Goal: Communication & Community: Answer question/provide support

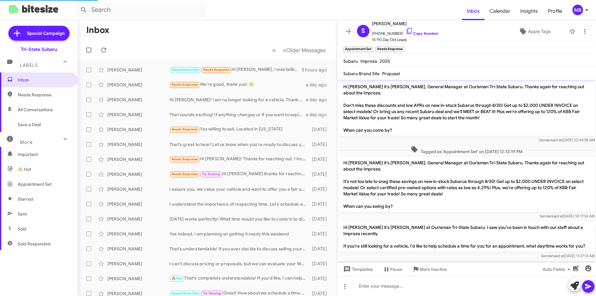
scroll to position [21, 0]
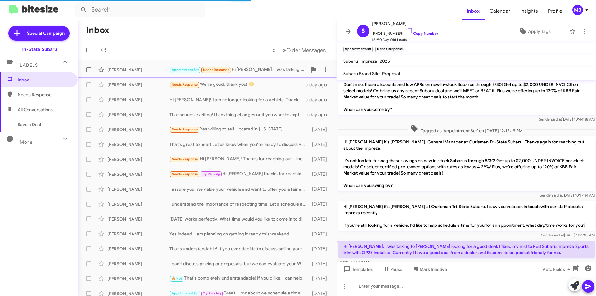
click at [127, 70] on div "[PERSON_NAME]" at bounding box center [138, 70] width 62 height 6
click at [59, 98] on span "Needs Response" at bounding box center [39, 94] width 78 height 15
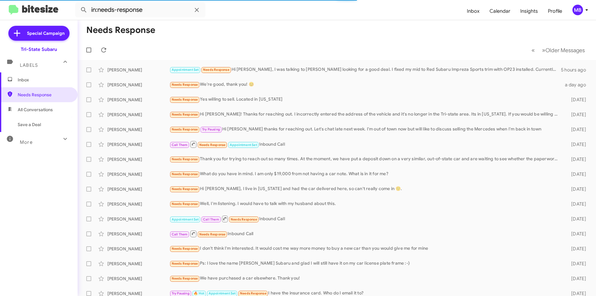
click at [59, 109] on span "All Conversations" at bounding box center [39, 109] width 78 height 15
type input "in:all-conversations"
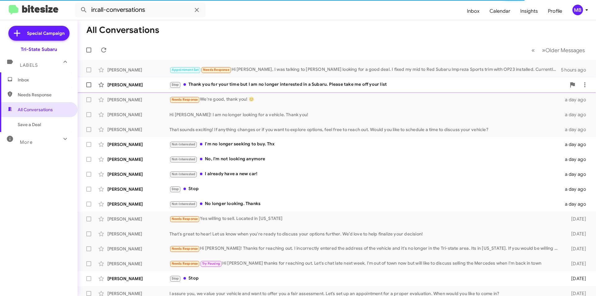
click at [325, 91] on div "[PERSON_NAME] Stop Thank you for your time but I am no longer interested in a S…" at bounding box center [337, 84] width 508 height 12
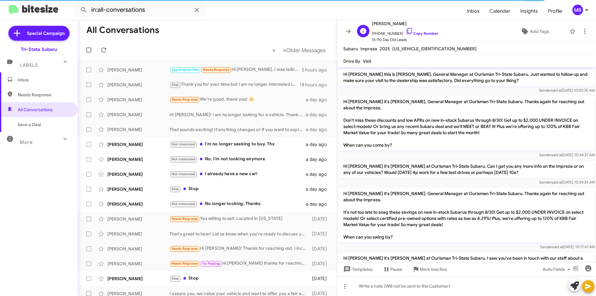
scroll to position [65, 0]
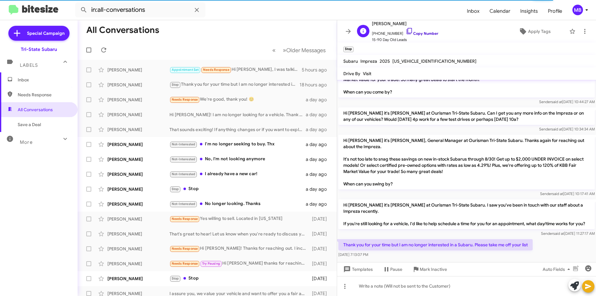
click at [427, 33] on link "Copy Number" at bounding box center [421, 33] width 33 height 5
click at [423, 33] on link "Copy Number" at bounding box center [421, 33] width 33 height 5
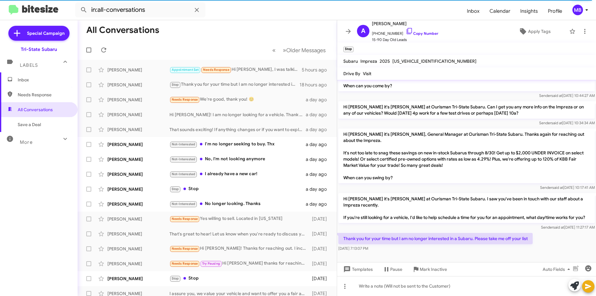
scroll to position [78, 0]
drag, startPoint x: 528, startPoint y: 238, endPoint x: 341, endPoint y: 241, distance: 187.7
click at [341, 241] on p "Thank you for your time but I am no longer interested in a Subaru. Please take …" at bounding box center [435, 238] width 194 height 11
click at [250, 146] on div "Not-Interested I'm no longer seeking to buy. Thx" at bounding box center [237, 144] width 137 height 7
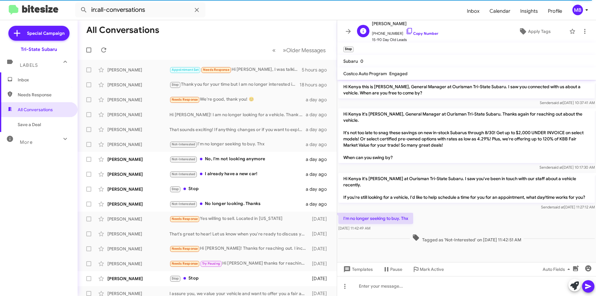
click at [418, 30] on span "[PHONE_NUMBER] Copy Number" at bounding box center [405, 31] width 66 height 9
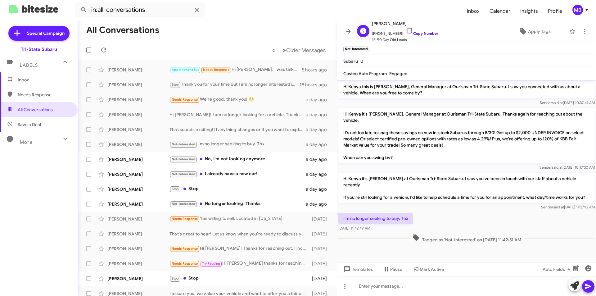
click at [418, 31] on link "Copy Number" at bounding box center [421, 33] width 33 height 5
drag, startPoint x: 412, startPoint y: 208, endPoint x: 345, endPoint y: 203, distance: 67.8
click at [342, 212] on p "I'm no longer seeking to buy. Thx" at bounding box center [375, 217] width 75 height 11
copy p "I'm no longer seeking to buy. Thx"
click at [248, 157] on div "Not-Interested No, I'm not looking anymore" at bounding box center [237, 158] width 137 height 7
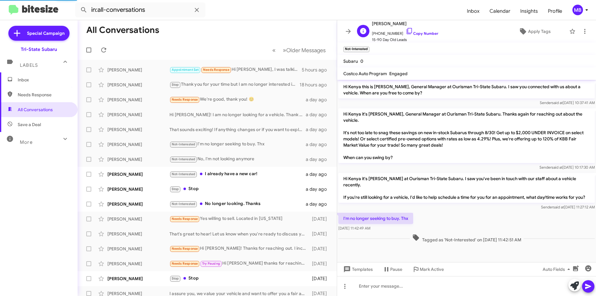
scroll to position [446, 0]
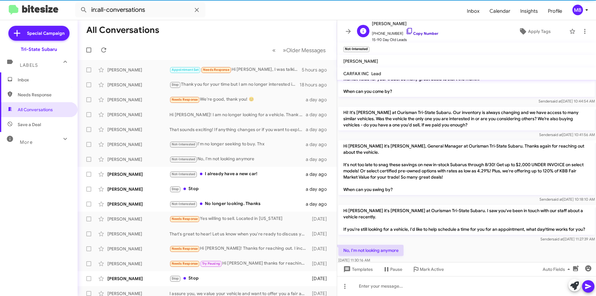
click at [422, 33] on link "Copy Number" at bounding box center [421, 33] width 33 height 5
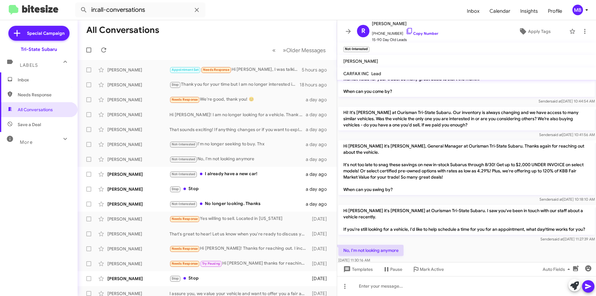
drag, startPoint x: 538, startPoint y: 237, endPoint x: 365, endPoint y: 210, distance: 175.3
copy div "m not looking anymore [DATE] 11:30:16 AM Tagged as 'Not-Interested' on [DATE] 1…"
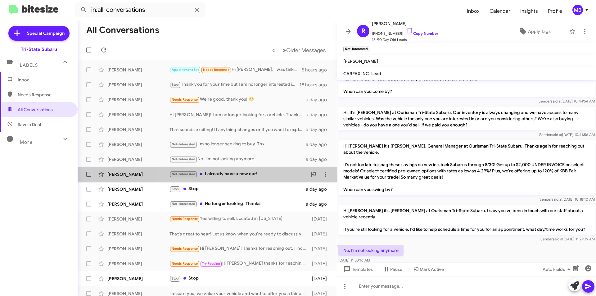
click at [245, 175] on div "Not-Interested I already have a new car!" at bounding box center [237, 173] width 137 height 7
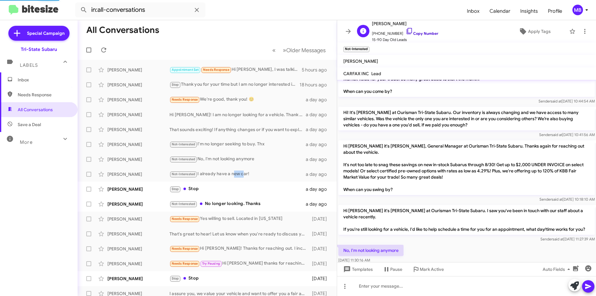
scroll to position [60, 0]
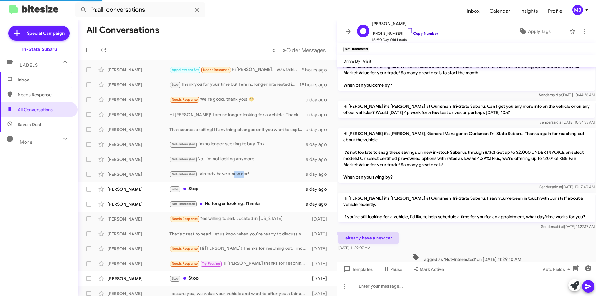
click at [420, 31] on link "Copy Number" at bounding box center [421, 33] width 33 height 5
copy div "new"
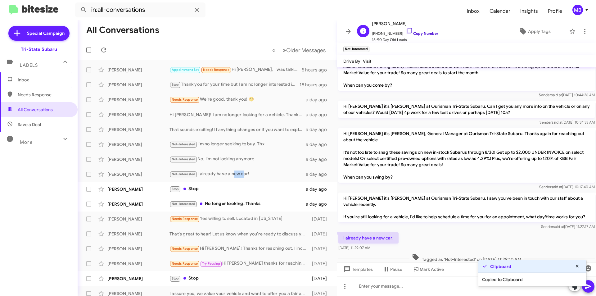
click at [420, 31] on link "Copy Number" at bounding box center [421, 33] width 33 height 5
drag, startPoint x: 477, startPoint y: 247, endPoint x: 356, endPoint y: 228, distance: 122.2
click at [347, 227] on div "Hi [PERSON_NAME] this is [PERSON_NAME], General Manager at Ourisman Tri-State S…" at bounding box center [466, 135] width 259 height 256
copy div "lready have a new car! [DATE] 11:29:07 AM Tagged as 'Not-Interested' on [DATE] …"
click at [224, 191] on div "Stop Stop" at bounding box center [237, 188] width 137 height 7
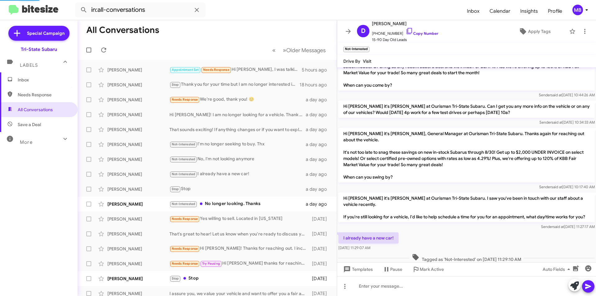
scroll to position [43, 0]
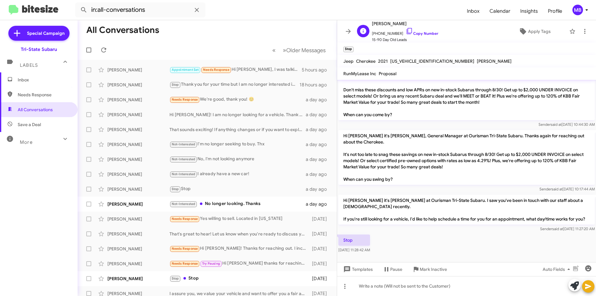
click at [420, 30] on span "[PHONE_NUMBER] Copy Number" at bounding box center [405, 31] width 66 height 9
click at [426, 35] on link "Copy Number" at bounding box center [421, 33] width 33 height 5
drag, startPoint x: 383, startPoint y: 250, endPoint x: 380, endPoint y: 239, distance: 12.3
click at [380, 239] on body "in:all-conversations Inbox Calendar Insights Profile MB Special Campaign Tri-St…" at bounding box center [298, 148] width 596 height 296
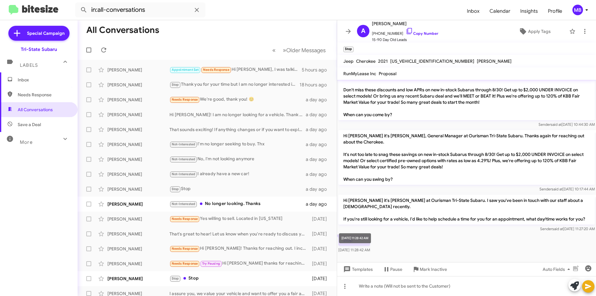
drag, startPoint x: 343, startPoint y: 241, endPoint x: 380, endPoint y: 251, distance: 38.1
click at [370, 251] on div "Stop [DATE] 11:28:42 AM" at bounding box center [354, 243] width 32 height 19
copy div "Stop [DATE] 11:28:42 AM"
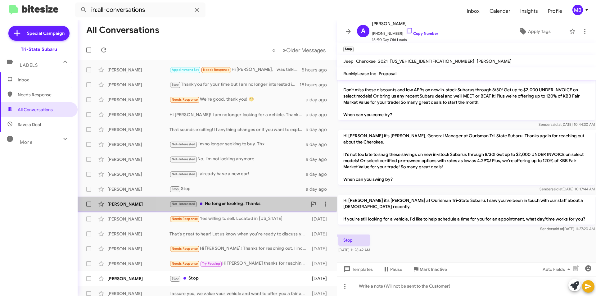
click at [244, 205] on div "Not-Interested No longer looking. Thanks" at bounding box center [237, 203] width 137 height 7
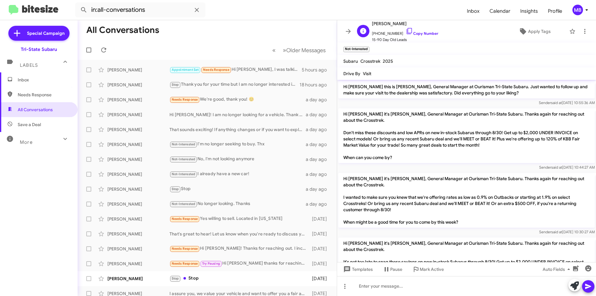
click at [425, 29] on span "[PHONE_NUMBER] Copy Number" at bounding box center [405, 31] width 66 height 9
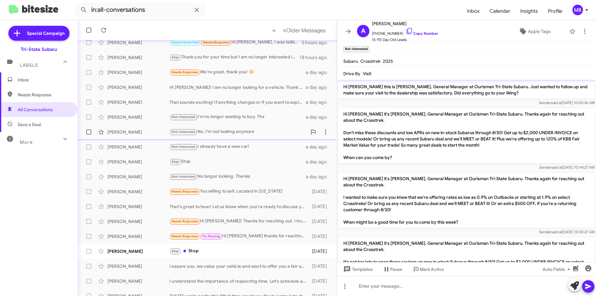
scroll to position [65, 0]
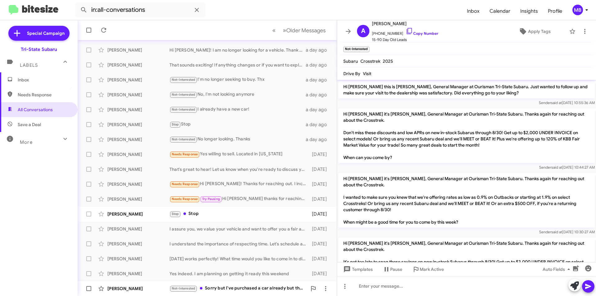
click at [262, 287] on div "Not-Interested Sorry but I've purchased a car already but that's for following …" at bounding box center [237, 287] width 137 height 7
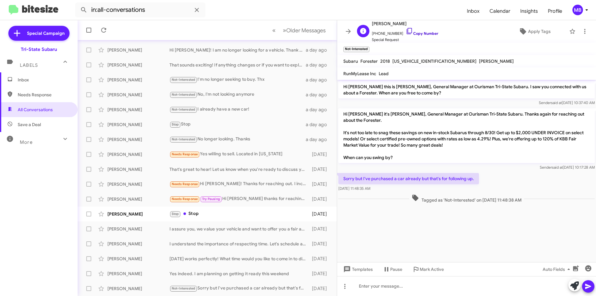
click at [421, 33] on link "Copy Number" at bounding box center [421, 33] width 33 height 5
drag, startPoint x: 535, startPoint y: 194, endPoint x: 366, endPoint y: 180, distance: 169.7
click at [343, 173] on div "Hi [PERSON_NAME] this is [PERSON_NAME], General Manager at Ourisman Tri-State S…" at bounding box center [466, 142] width 259 height 124
copy div "Sorry but I've purchased a car already but that's for following up. [DATE] 11:4…"
